Goal: Use online tool/utility: Utilize a website feature to perform a specific function

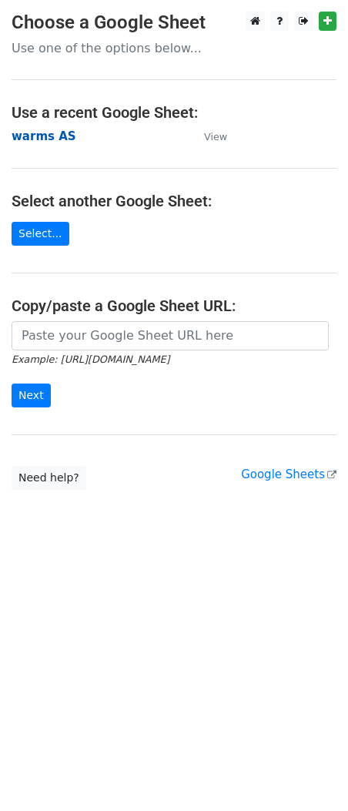
click at [44, 134] on strong "warms AS" at bounding box center [44, 136] width 65 height 14
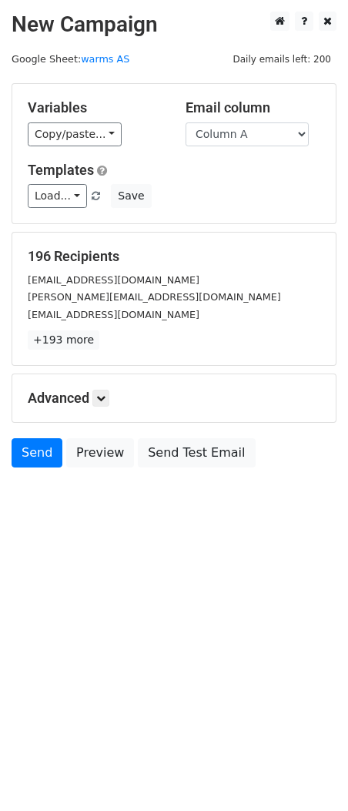
click at [220, 136] on select "Column A Column B Column C Column D Column E Column F Column G Column H Column …" at bounding box center [247, 135] width 123 height 24
click at [299, 133] on select "Column A Column B Column C Column D Column E Column F Column G Column H Column …" at bounding box center [247, 135] width 123 height 24
select select "Column E"
click at [186, 123] on select "Column A Column B Column C Column D Column E Column F Column G Column H Column …" at bounding box center [247, 135] width 123 height 24
